Goal: Check status

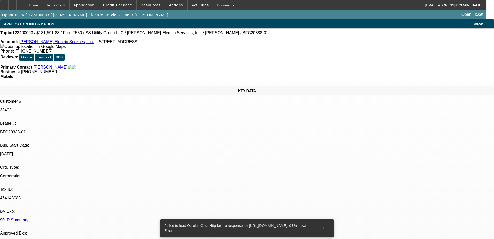
select select "0.1"
select select "0"
select select "0.1"
select select "0"
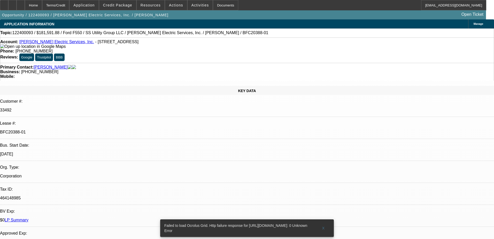
select select "0"
select select "0.2"
select select "2"
select select "0"
select select "0.15"
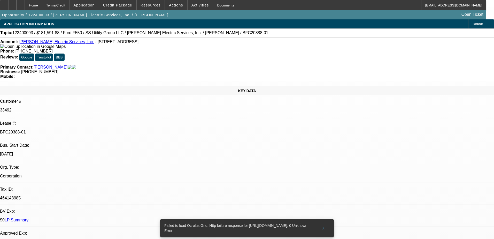
select select "0"
select select "1"
select select "6"
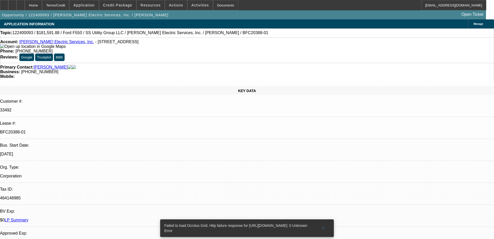
select select "1"
select select "6"
select select "1"
select select "2"
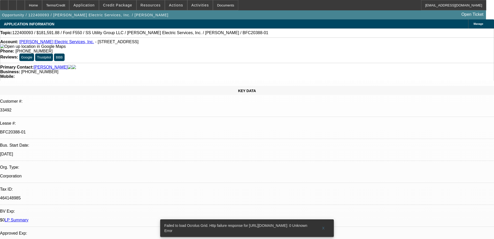
select select "6"
select select "1"
select select "6"
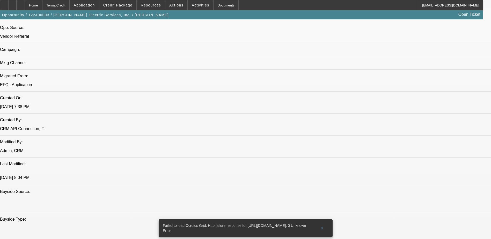
scroll to position [362, 0]
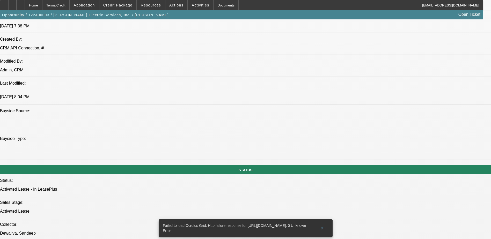
scroll to position [440, 0]
